Goal: Task Accomplishment & Management: Manage account settings

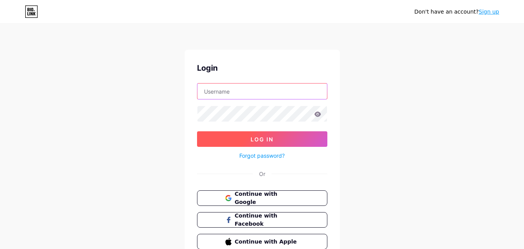
type input "[EMAIL_ADDRESS][DOMAIN_NAME]"
click at [237, 145] on button "Log In" at bounding box center [262, 139] width 130 height 16
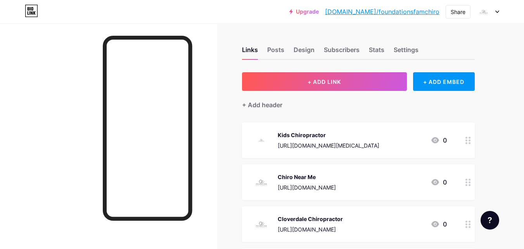
click at [387, 12] on link "[DOMAIN_NAME]/foundationsfamchiro" at bounding box center [382, 11] width 114 height 9
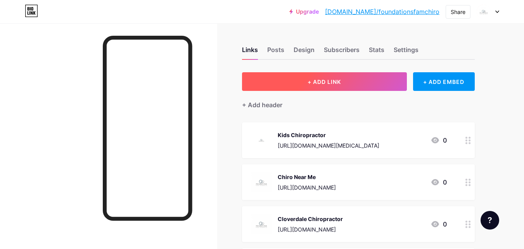
click at [307, 88] on button "+ ADD LINK" at bounding box center [324, 81] width 165 height 19
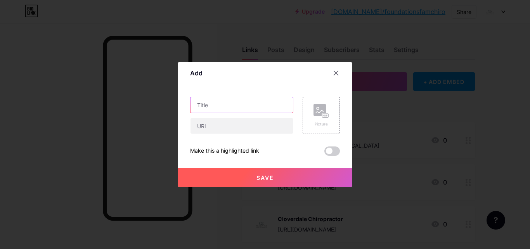
click at [216, 108] on input "text" at bounding box center [242, 105] width 102 height 16
paste input "Surrey Chiropractor"
type input "Surrey Chiropractor"
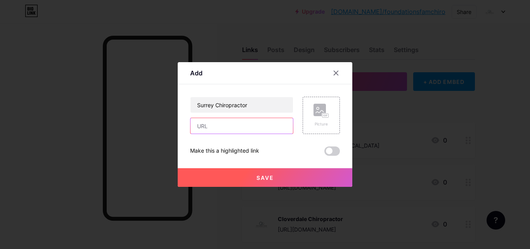
click at [202, 128] on input "text" at bounding box center [242, 126] width 102 height 16
paste input "[URL][DOMAIN_NAME]"
type input "[URL][DOMAIN_NAME]"
click at [321, 122] on div "Picture" at bounding box center [322, 124] width 16 height 6
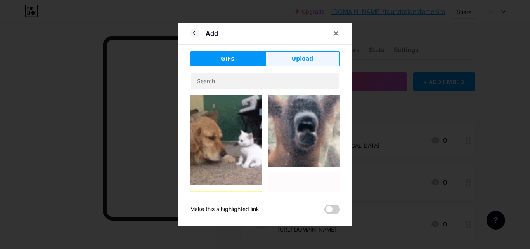
click at [303, 59] on span "Upload" at bounding box center [302, 59] width 21 height 8
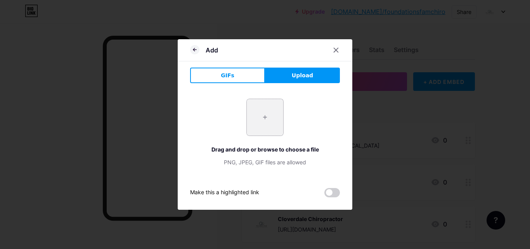
click at [273, 110] on input "file" at bounding box center [265, 117] width 36 height 36
type input "C:\fakepath\308196783_429032396036972_3898106283542498684_n.jpg"
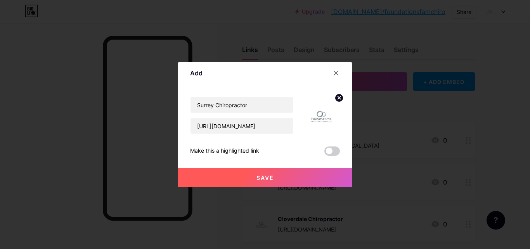
click at [277, 177] on button "Save" at bounding box center [265, 177] width 175 height 19
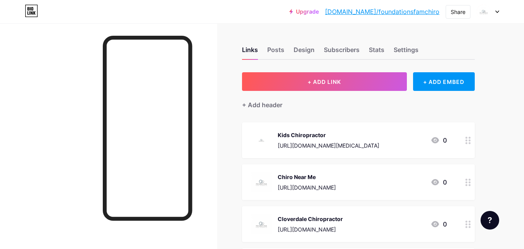
click at [400, 9] on link "[DOMAIN_NAME]/foundationsfamchiro" at bounding box center [382, 11] width 114 height 9
